Goal: Task Accomplishment & Management: Manage account settings

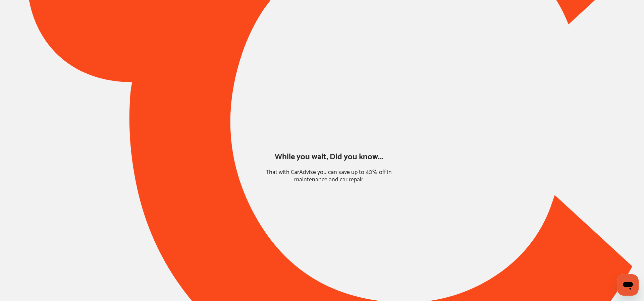
type input "*****"
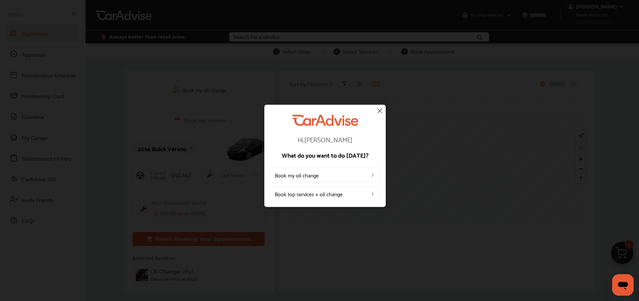
click at [381, 110] on img at bounding box center [380, 111] width 8 height 8
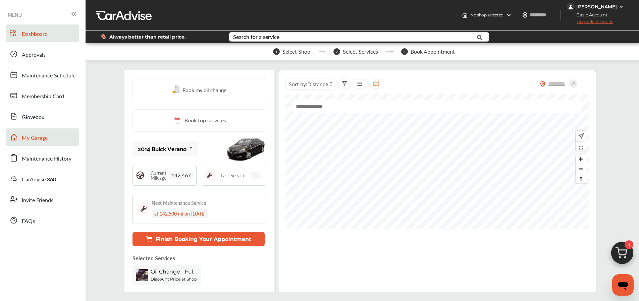
click at [49, 131] on link "My Garage" at bounding box center [42, 136] width 73 height 17
